Goal: Information Seeking & Learning: Compare options

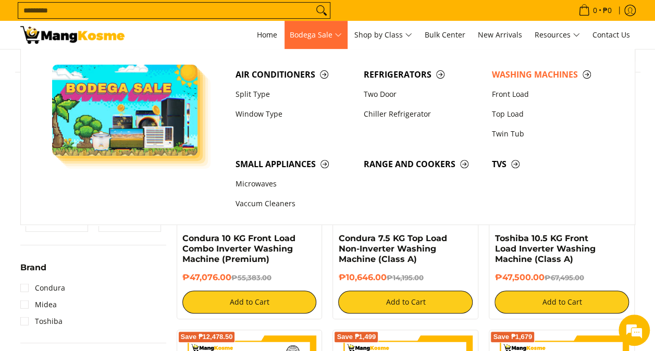
scroll to position [156, 0]
click at [261, 187] on link "Microwaves" at bounding box center [294, 185] width 128 height 20
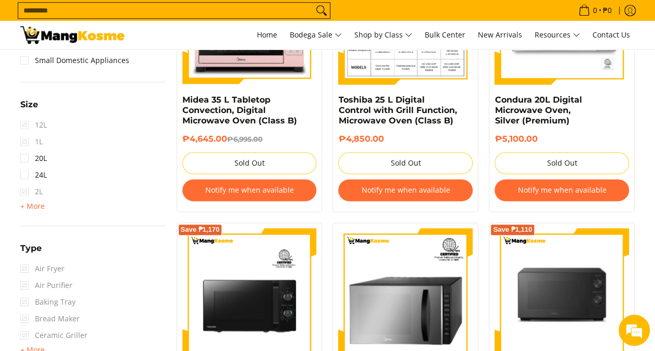
scroll to position [469, 0]
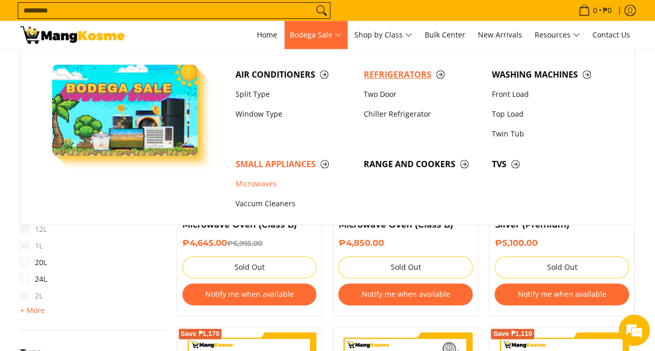
click at [388, 75] on span "Refrigerators" at bounding box center [423, 74] width 118 height 13
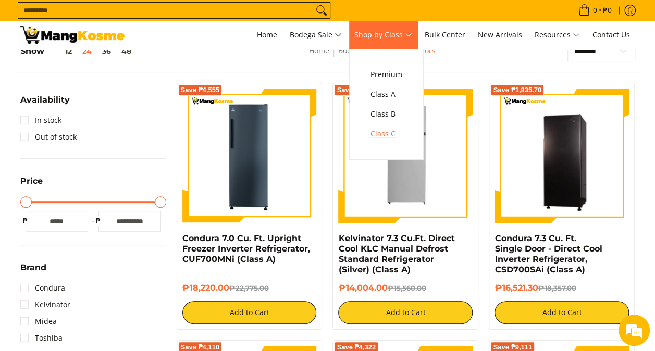
click at [398, 134] on span "Class C" at bounding box center [387, 134] width 32 height 13
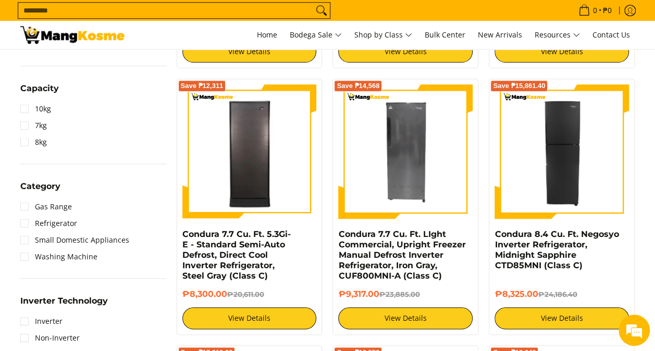
drag, startPoint x: 381, startPoint y: 292, endPoint x: 336, endPoint y: 300, distance: 45.1
click at [336, 300] on div "Save ₱14,568 Condura 7.7 Cu. Ft. LIght Commercial, Upright Freezer Manual Defro…" at bounding box center [406, 207] width 146 height 257
copy h6 "₱9,317.00"
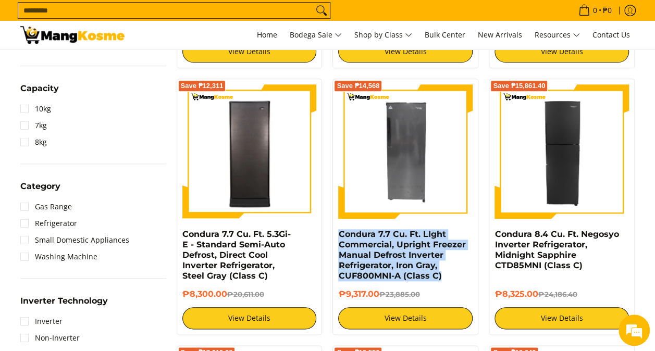
drag, startPoint x: 337, startPoint y: 233, endPoint x: 440, endPoint y: 278, distance: 112.6
click at [440, 278] on div "Save ₱14,568 Condura 7.7 Cu. Ft. LIght Commercial, Upright Freezer Manual Defro…" at bounding box center [406, 207] width 146 height 257
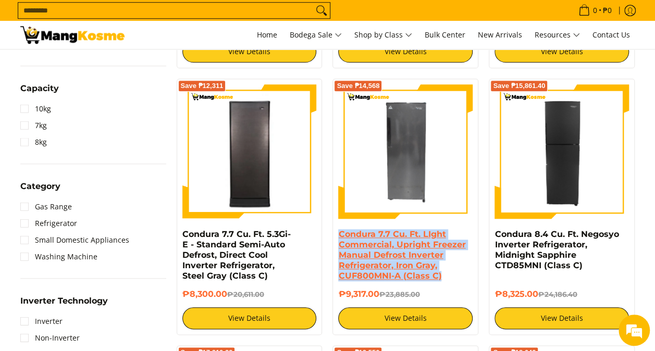
copy link "Condura 7.7 Cu. Ft. LIght Commercial, Upright Freezer Manual Defrost Inverter R…"
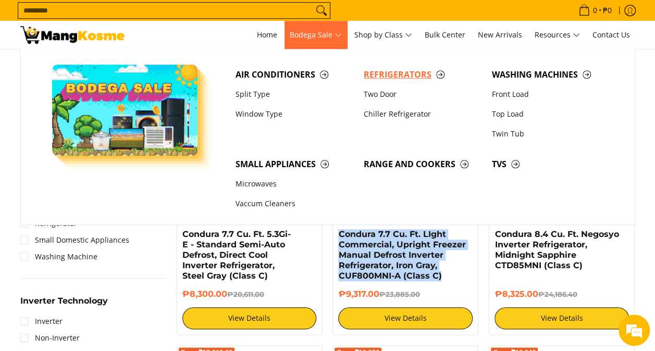
click at [380, 76] on span "Refrigerators" at bounding box center [423, 74] width 118 height 13
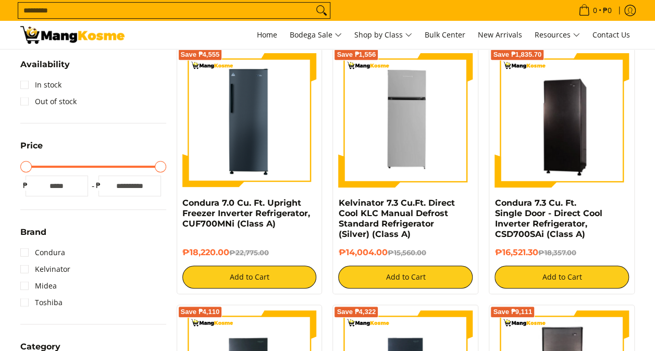
scroll to position [209, 0]
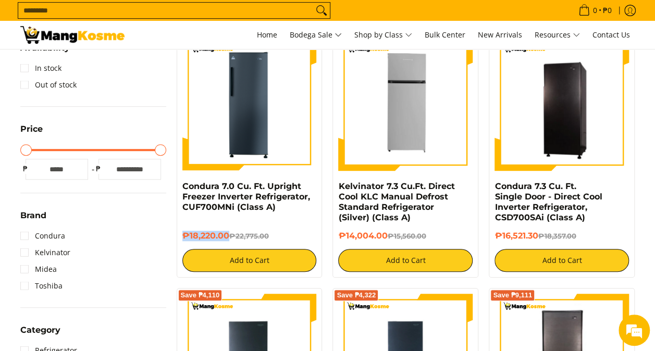
drag, startPoint x: 227, startPoint y: 238, endPoint x: 172, endPoint y: 239, distance: 55.3
click at [172, 239] on div "Save ₱4,555 Condura 7.0 Cu. Ft. Upright Freezer Inverter Refrigerator, CUF700MN…" at bounding box center [250, 154] width 156 height 247
copy h6 "₱18,220.00"
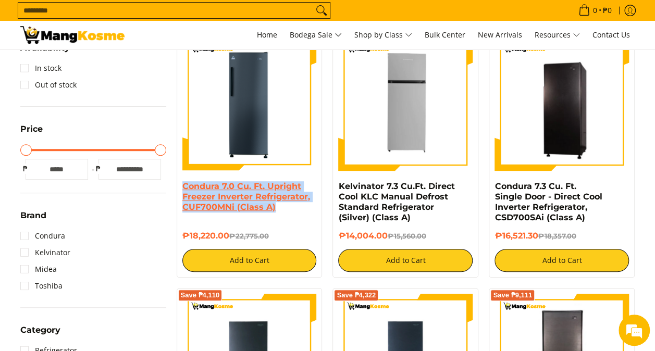
drag, startPoint x: 286, startPoint y: 205, endPoint x: 182, endPoint y: 190, distance: 104.3
click at [182, 190] on h4 "Condura 7.0 Cu. Ft. Upright Freezer Inverter Refrigerator, CUF700MNi (Class A)" at bounding box center [249, 196] width 135 height 31
copy link "Condura 7.0 Cu. Ft. Upright Freezer Inverter Refrigerator, CUF700MNi (Class A)"
